Goal: Task Accomplishment & Management: Manage account settings

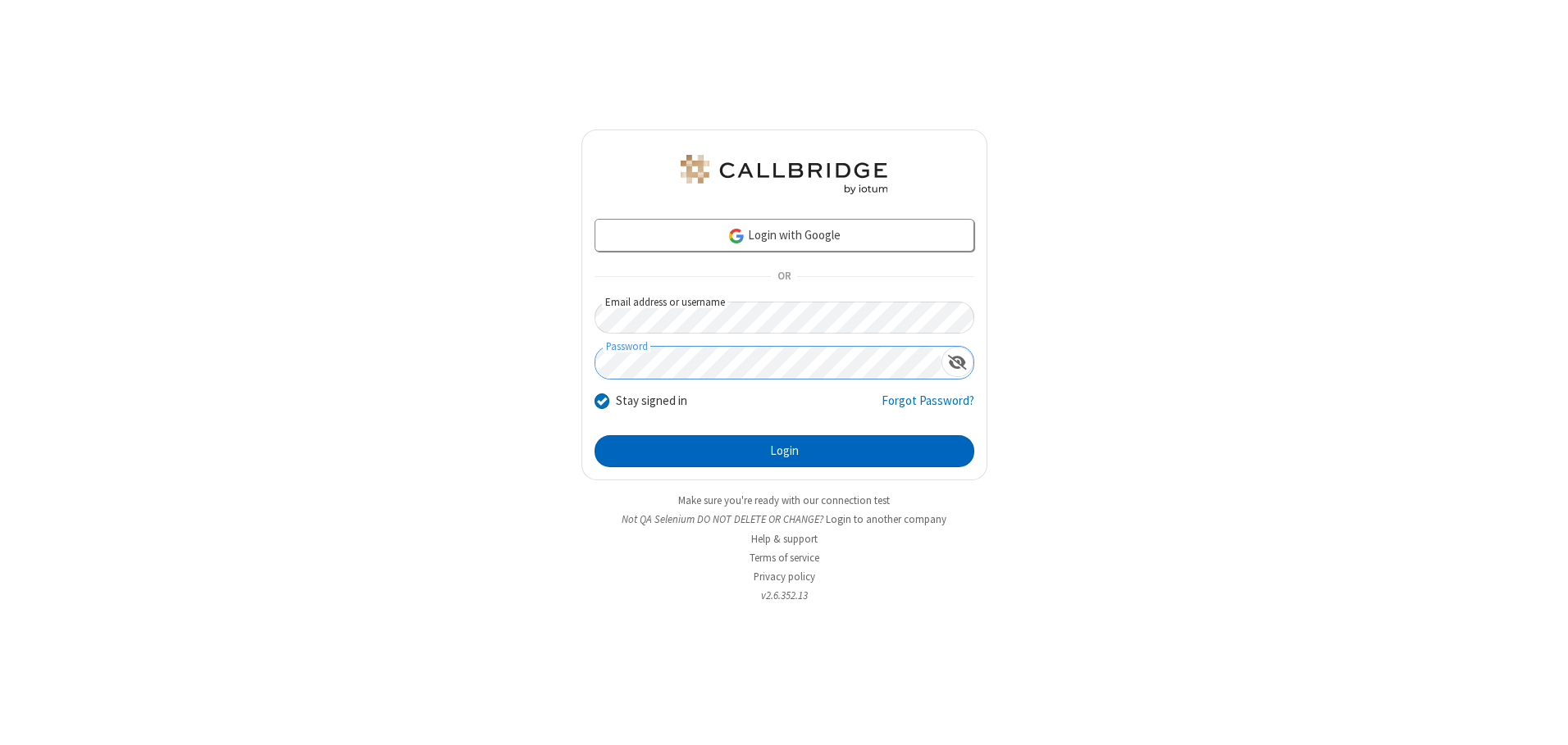
click at [784, 451] on button "Login" at bounding box center [784, 452] width 379 height 33
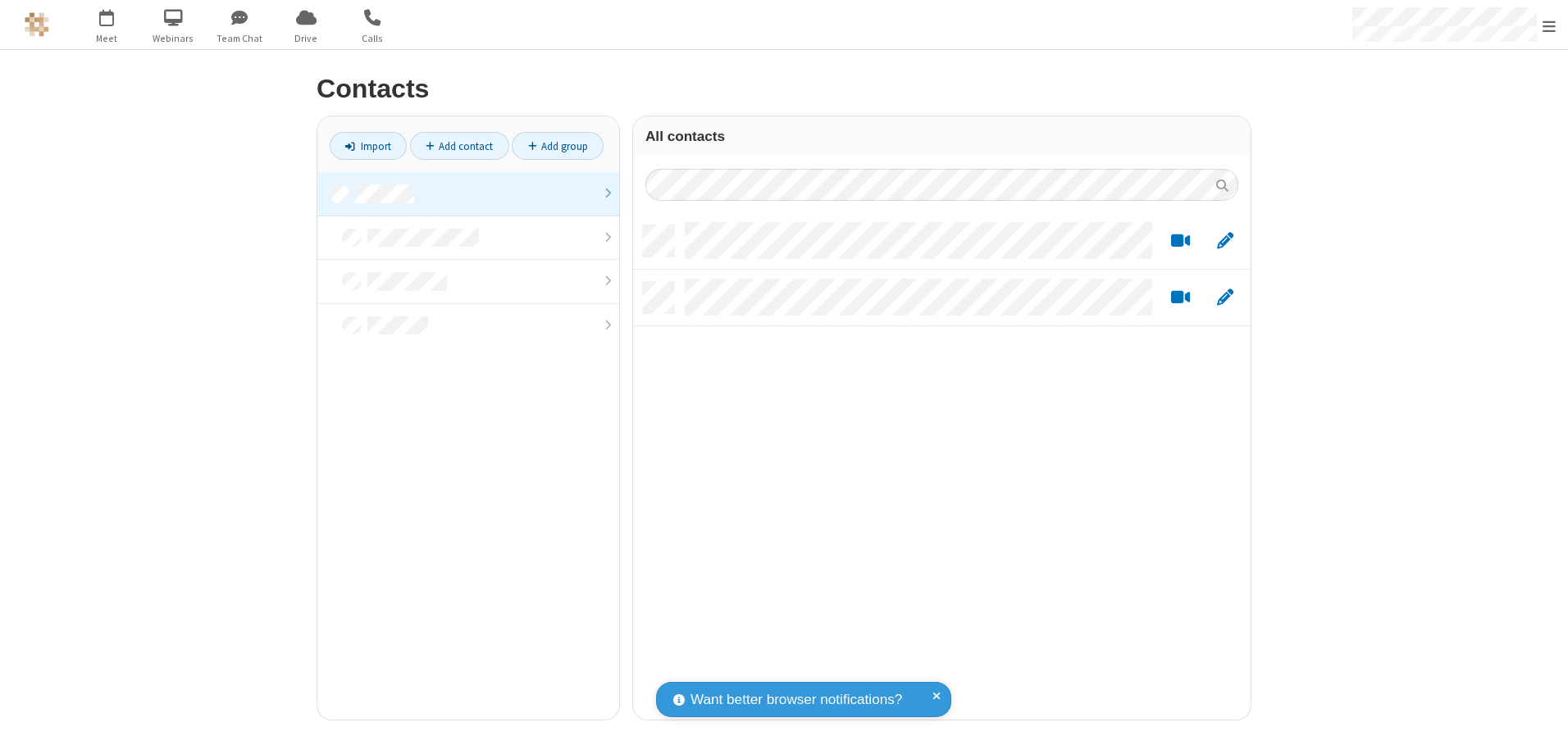
scroll to position [495, 605]
click at [469, 193] on link at bounding box center [468, 194] width 302 height 45
click at [459, 146] on link "Add contact" at bounding box center [460, 146] width 99 height 28
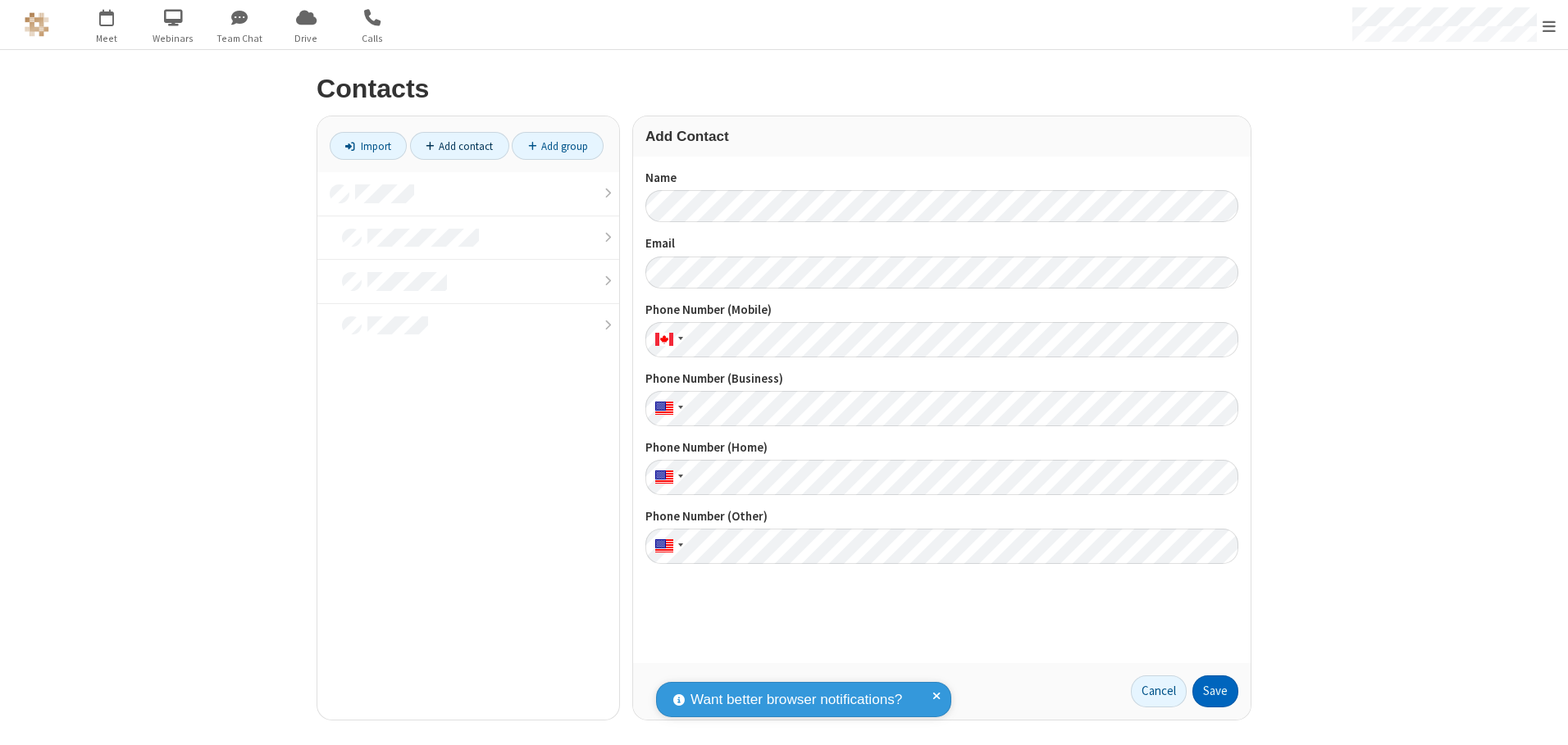
click at [1215, 691] on button "Save" at bounding box center [1215, 692] width 46 height 33
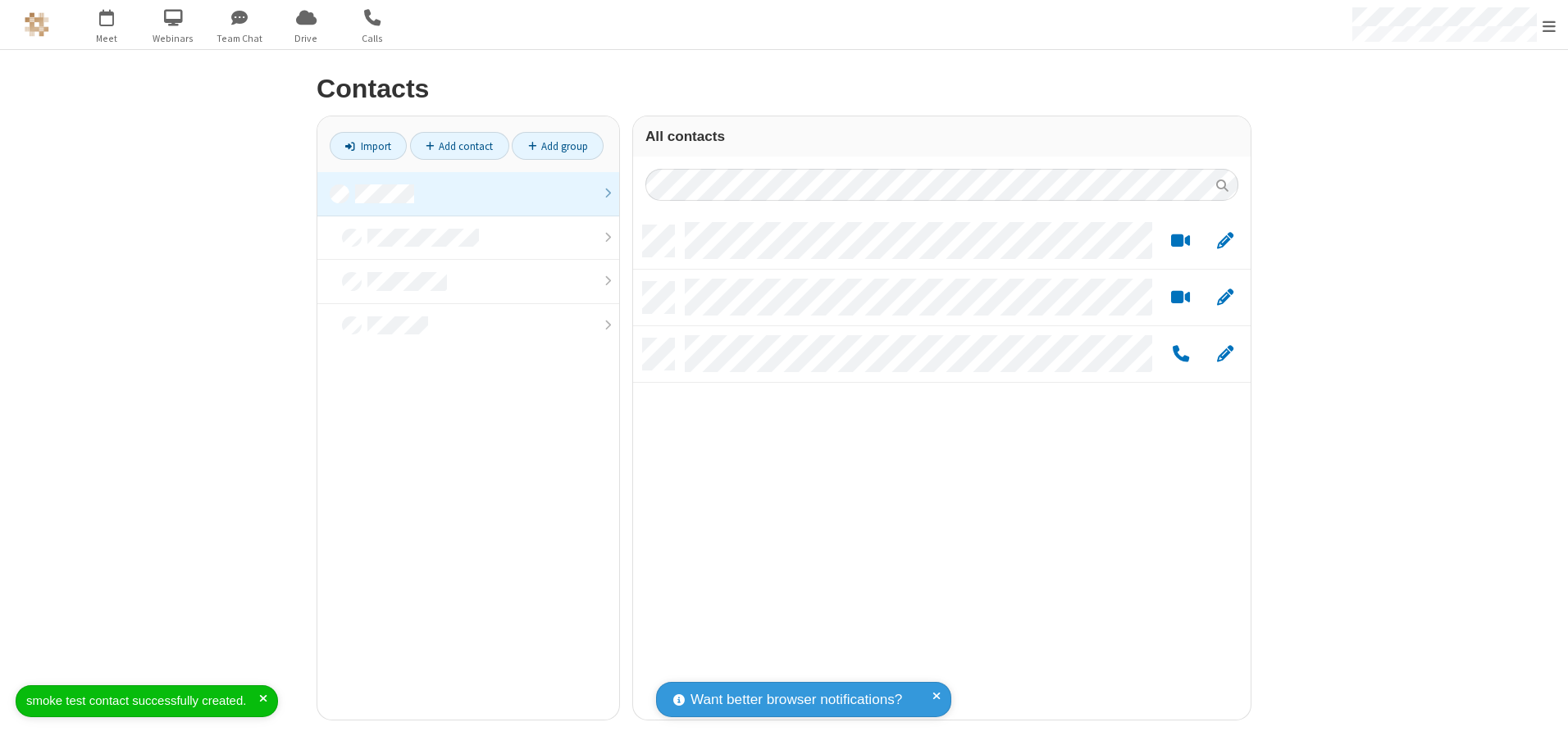
scroll to position [495, 605]
click at [459, 146] on link "Add contact" at bounding box center [460, 146] width 99 height 28
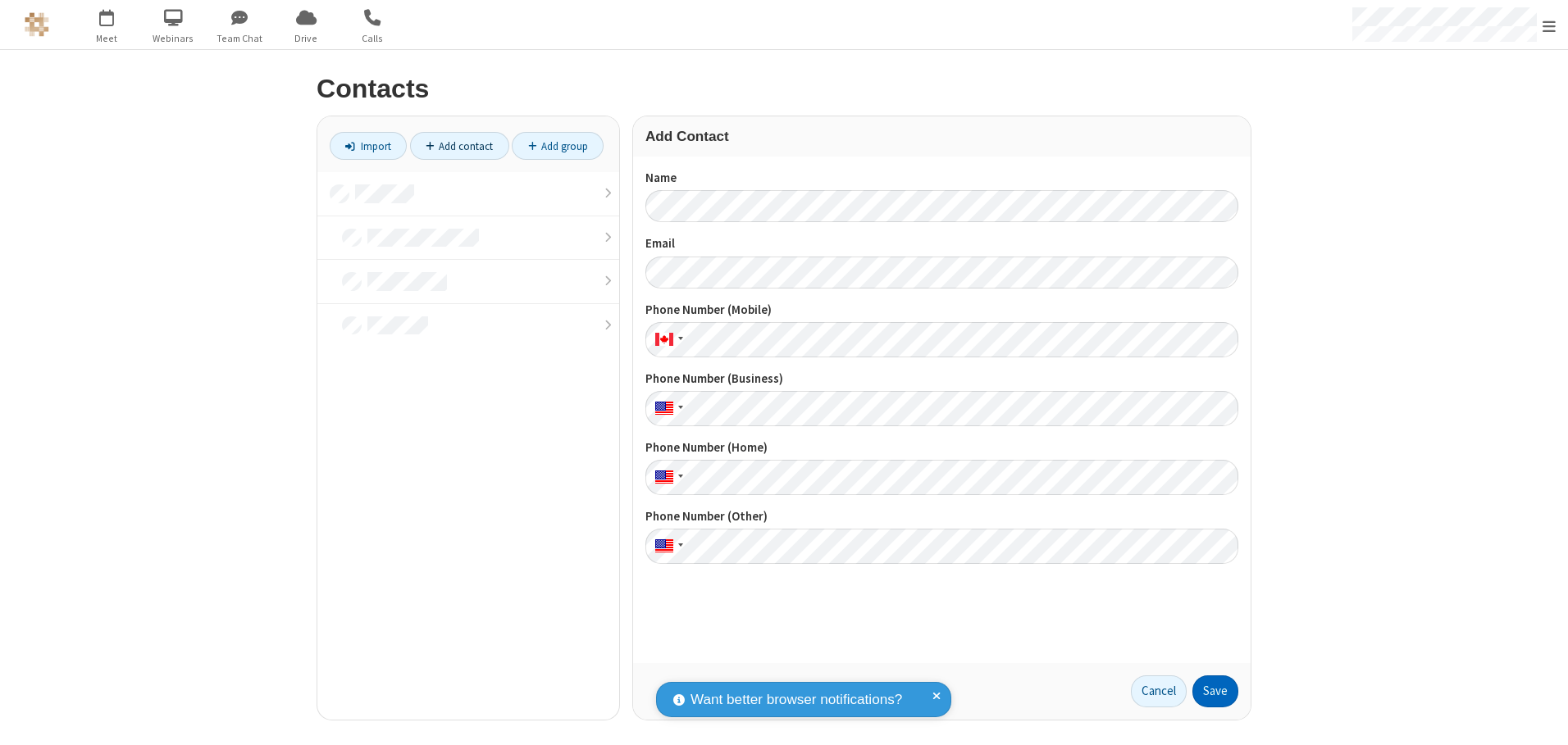
click at [1215, 691] on button "Save" at bounding box center [1215, 692] width 46 height 33
